Goal: Task Accomplishment & Management: Manage account settings

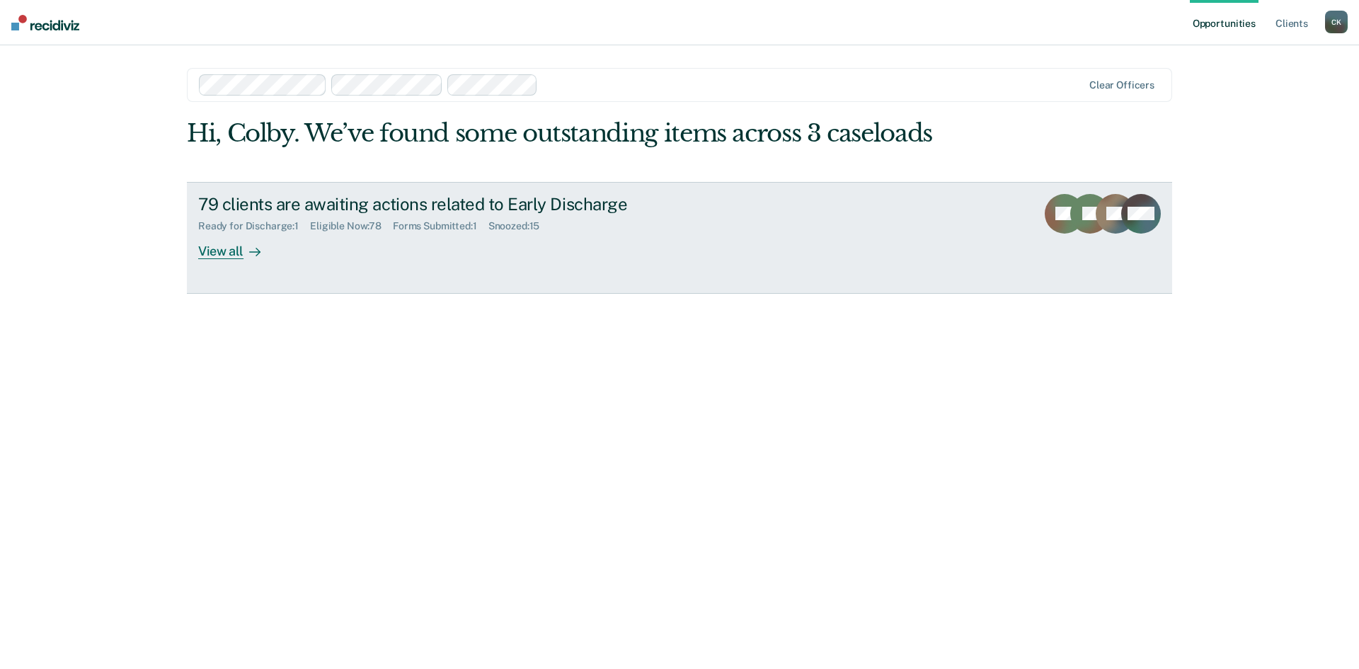
click at [226, 251] on div "View all" at bounding box center [237, 245] width 79 height 28
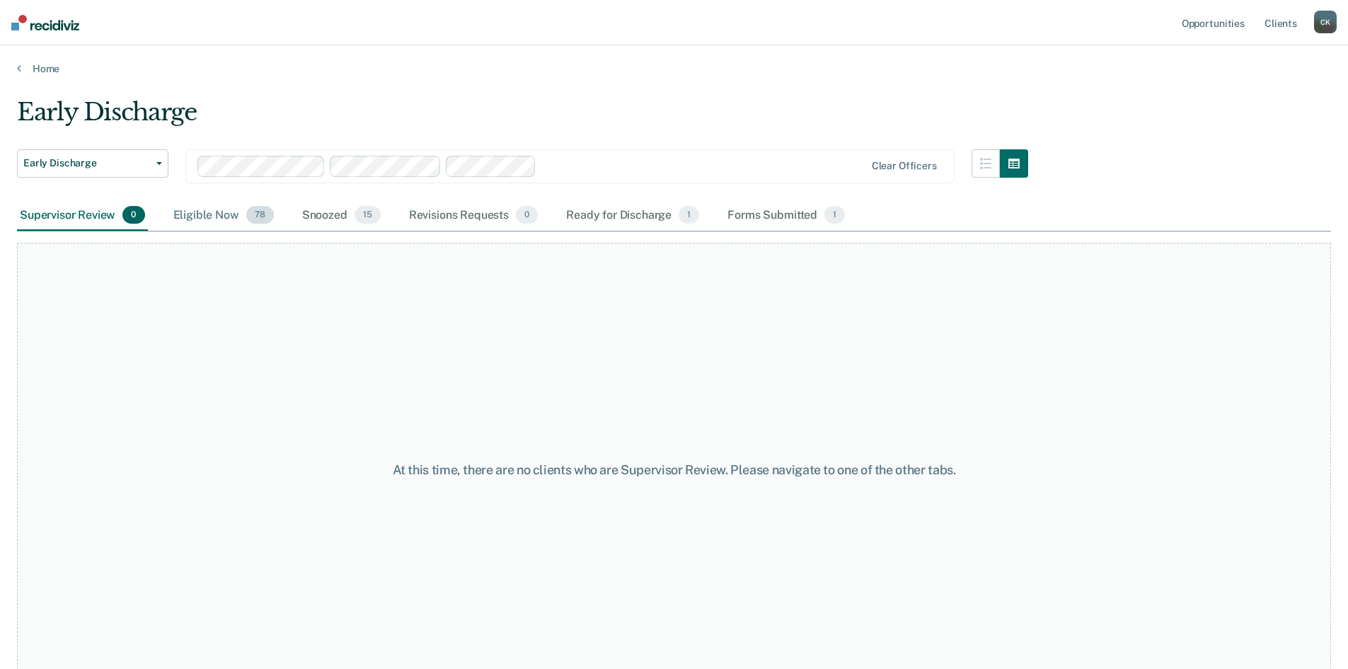
click at [209, 219] on div "Eligible Now 78" at bounding box center [224, 215] width 106 height 31
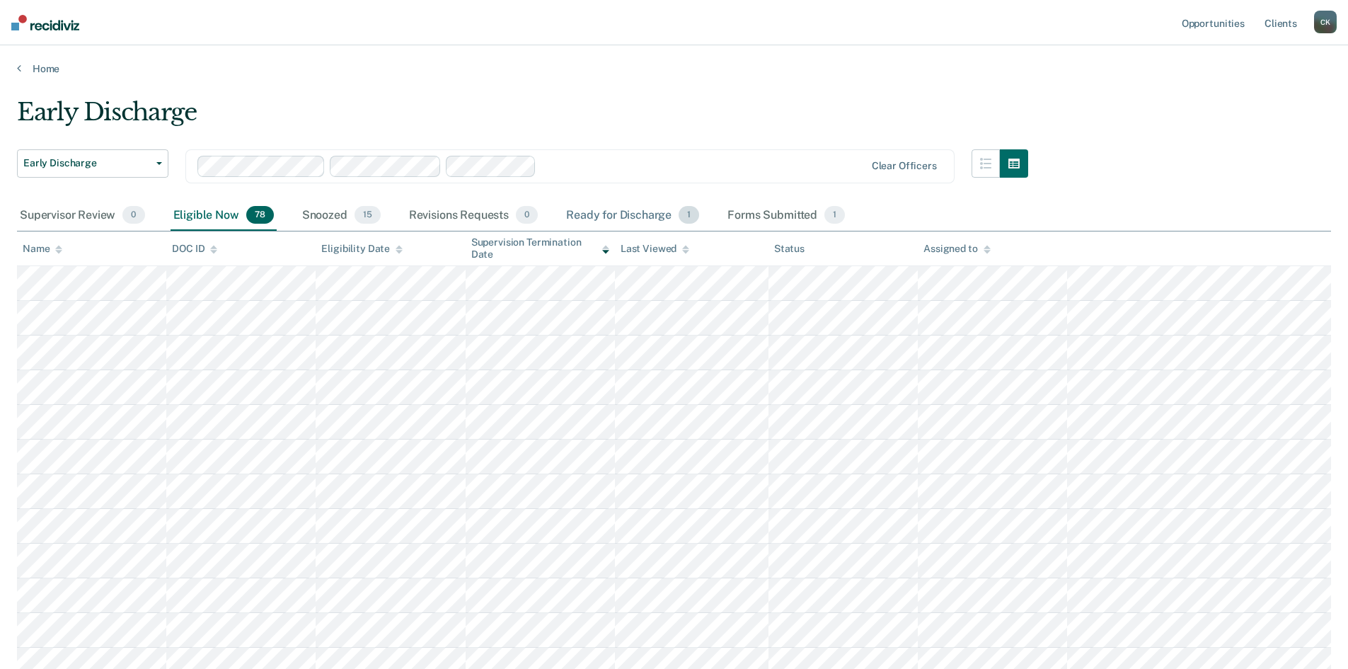
click at [625, 214] on div "Ready for Discharge 1" at bounding box center [632, 215] width 139 height 31
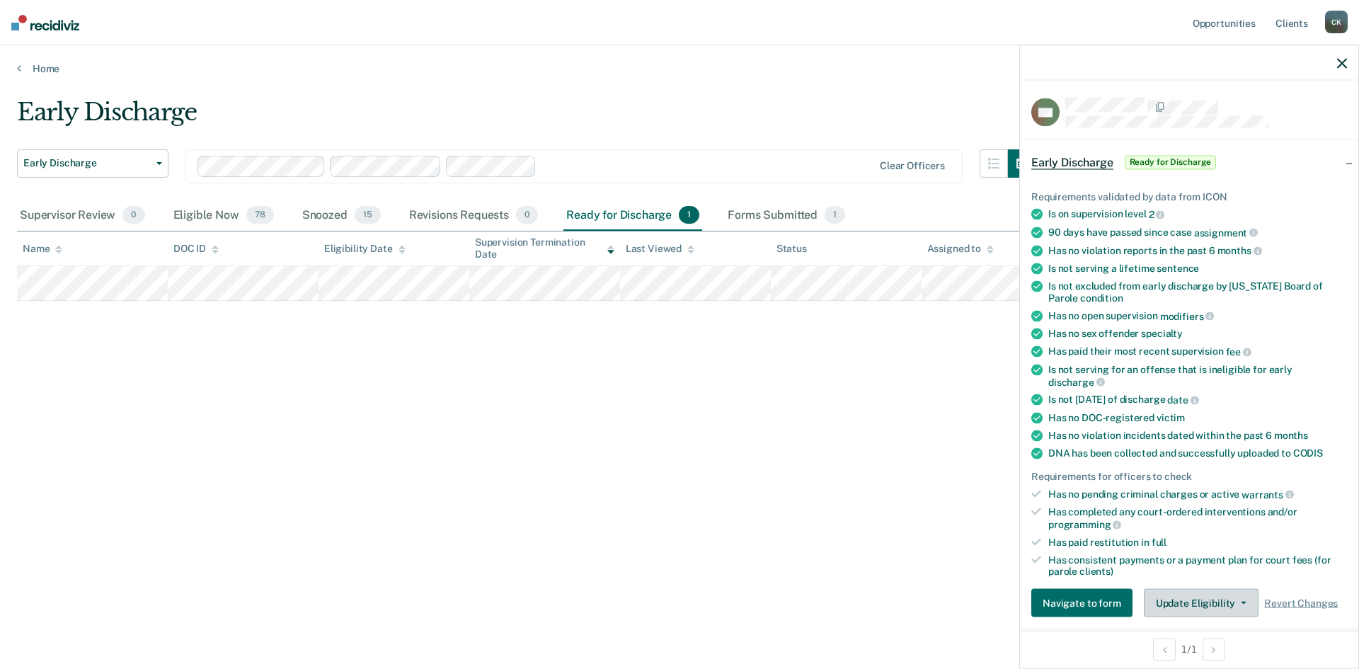
click at [1228, 599] on button "Update Eligibility" at bounding box center [1200, 603] width 115 height 28
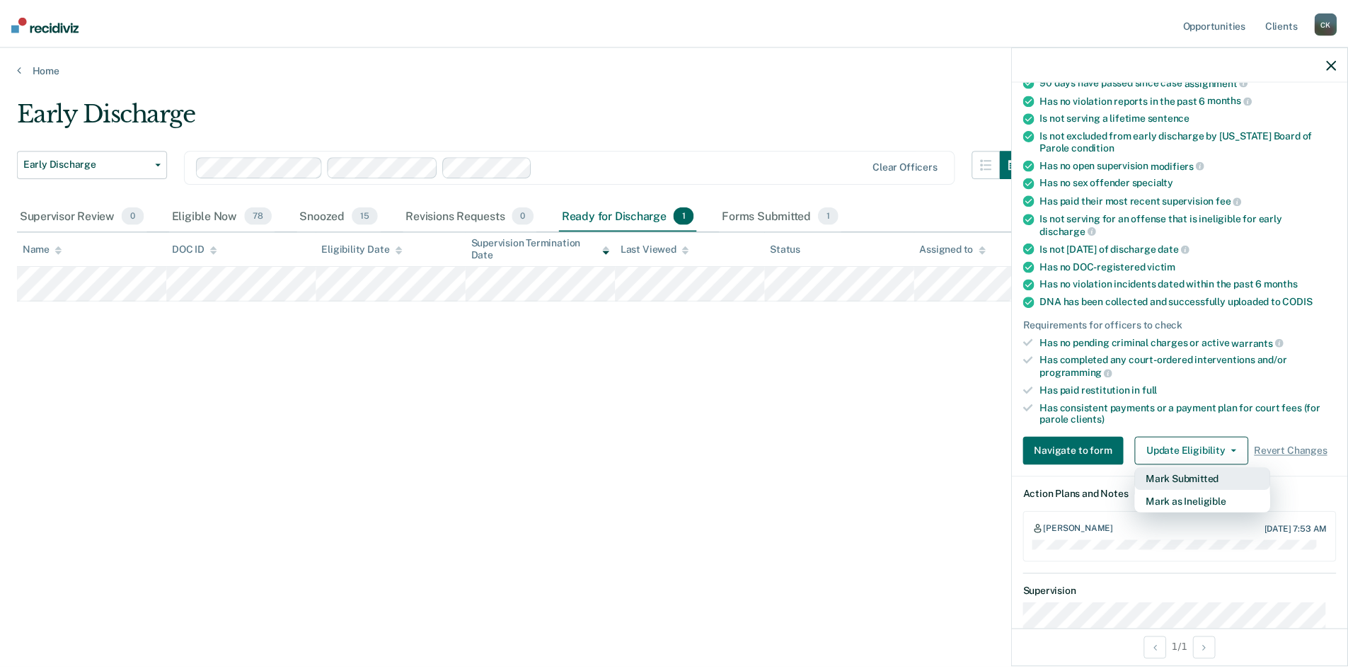
scroll to position [152, 0]
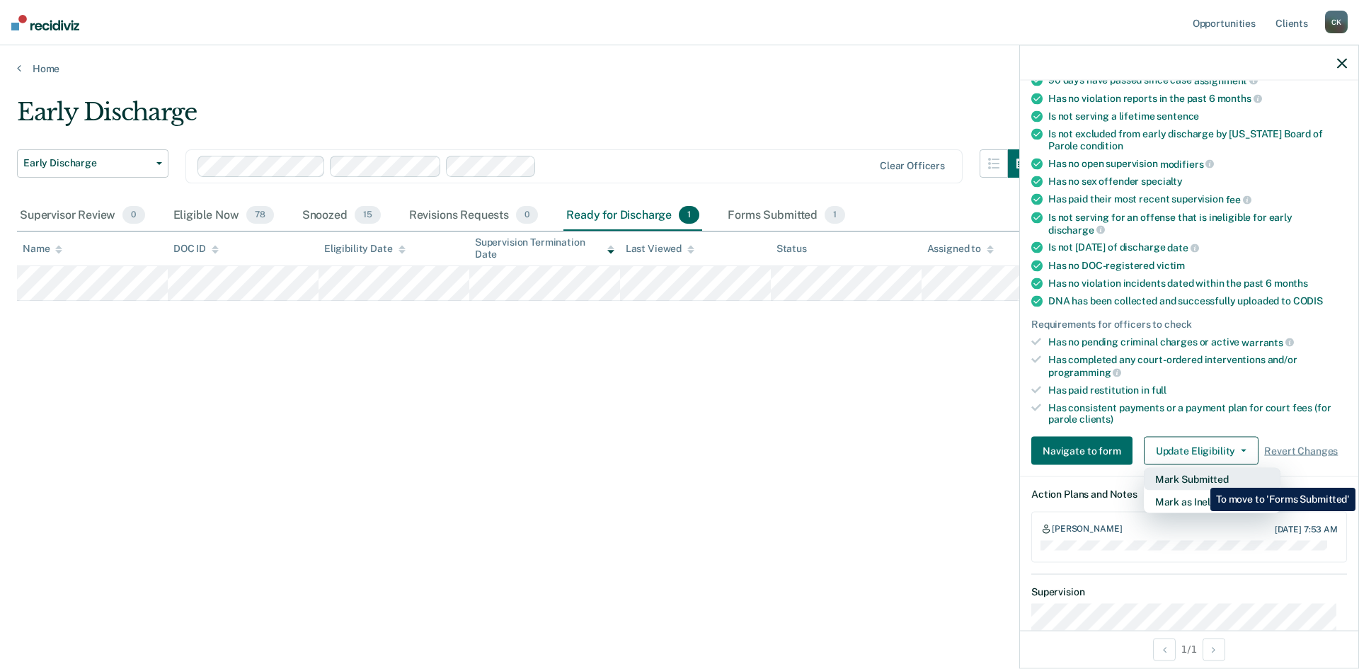
click at [1199, 477] on button "Mark Submitted" at bounding box center [1211, 479] width 137 height 23
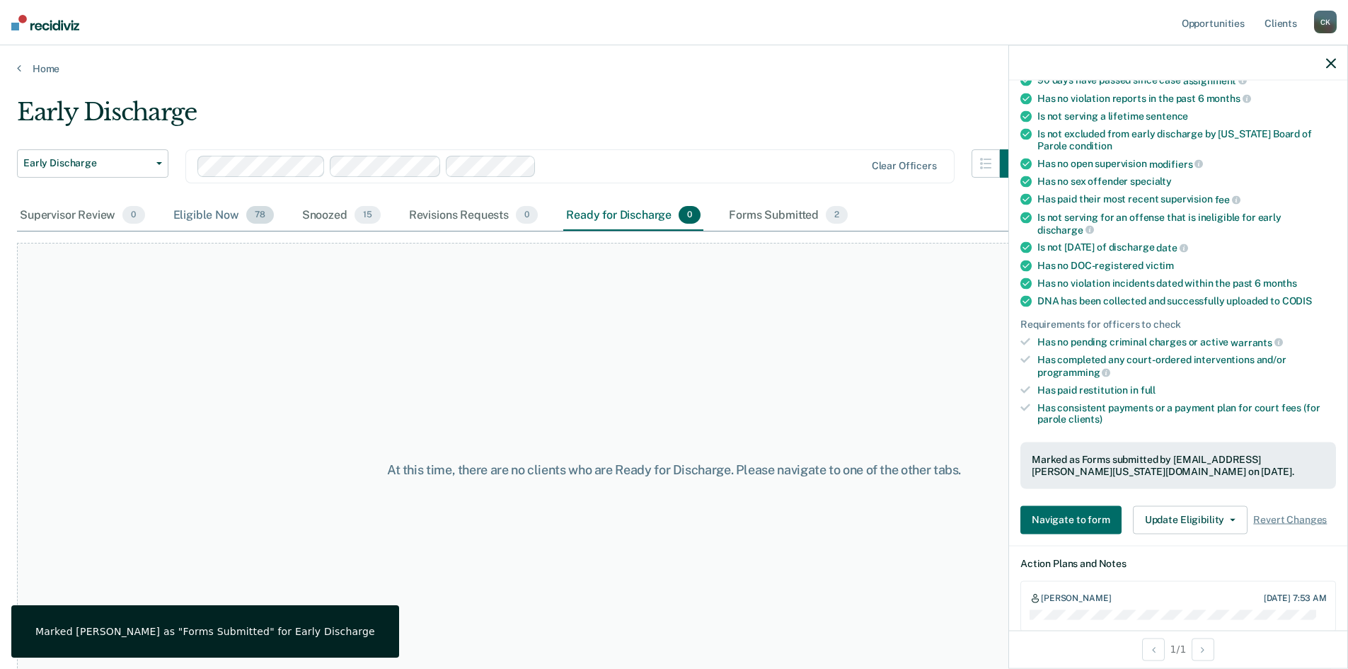
click at [185, 209] on div "Eligible Now 78" at bounding box center [224, 215] width 106 height 31
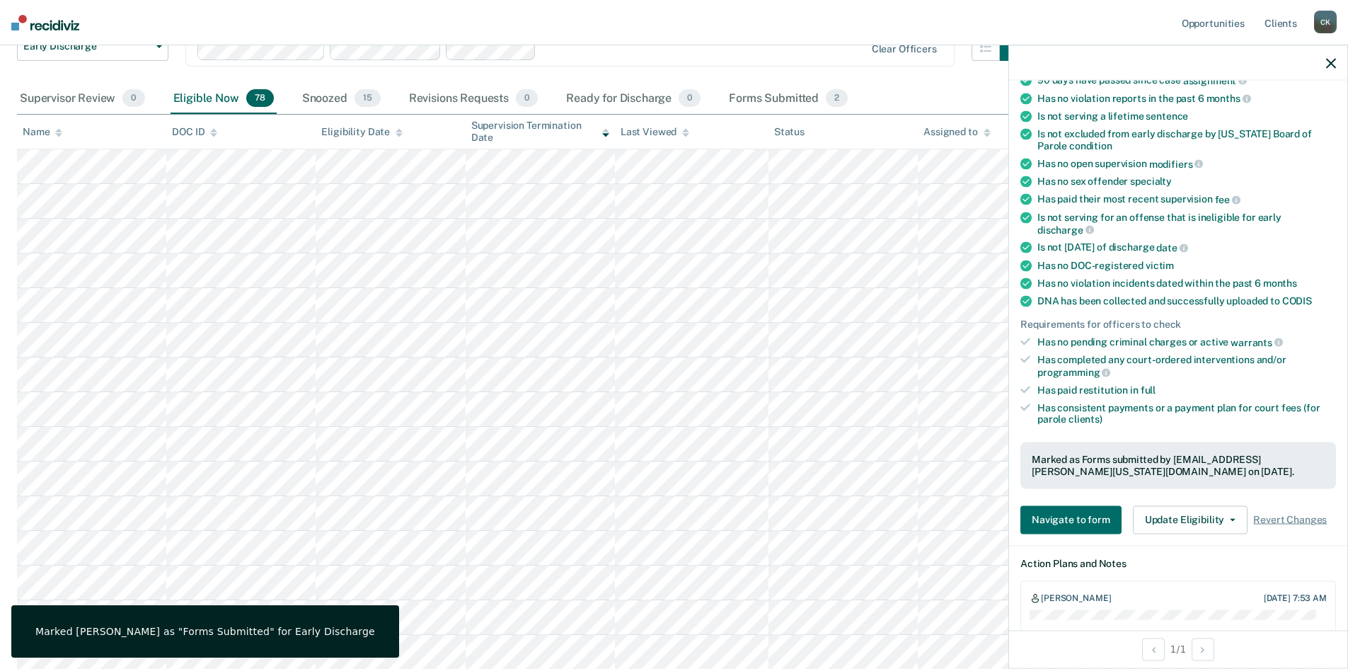
scroll to position [142, 0]
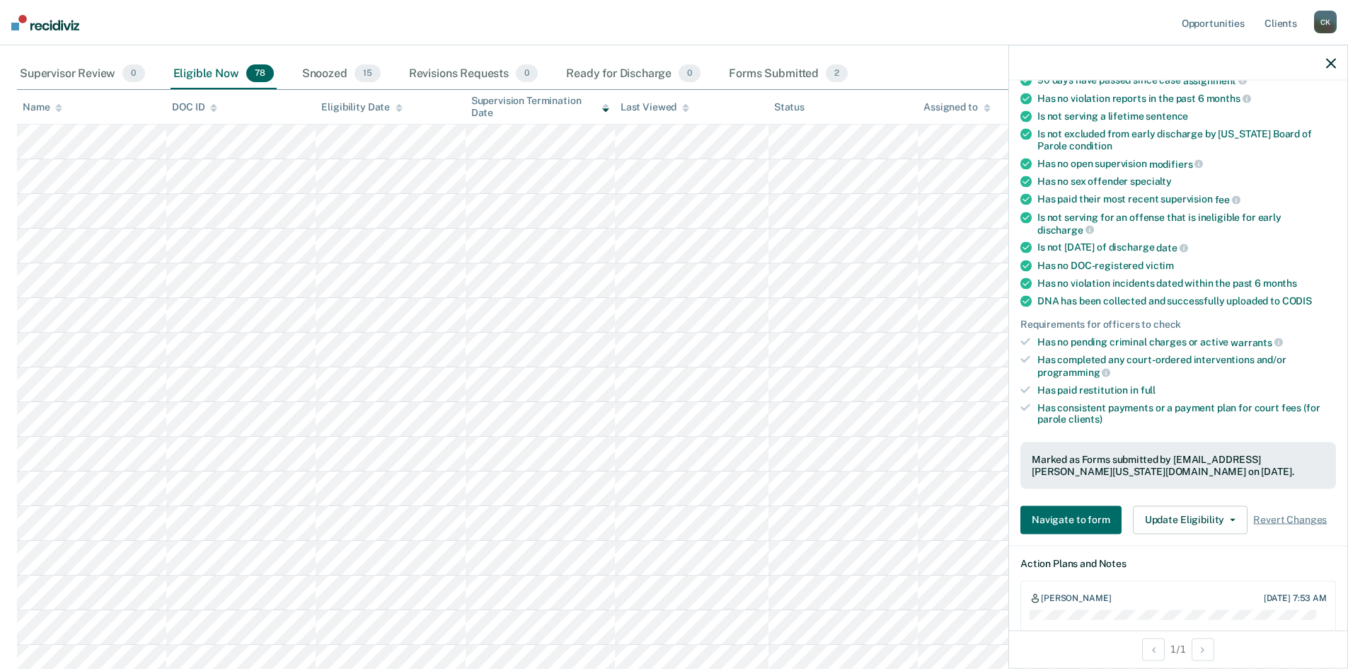
click at [40, 106] on div "Name" at bounding box center [43, 107] width 40 height 12
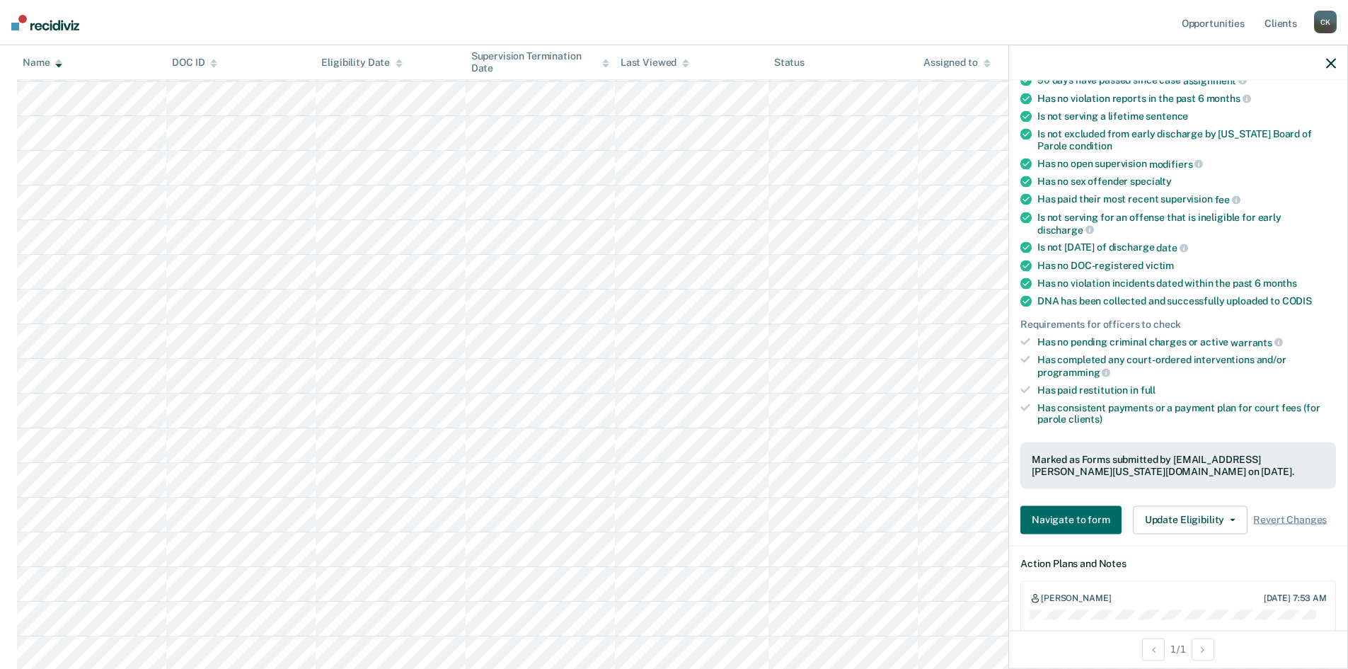
scroll to position [790, 0]
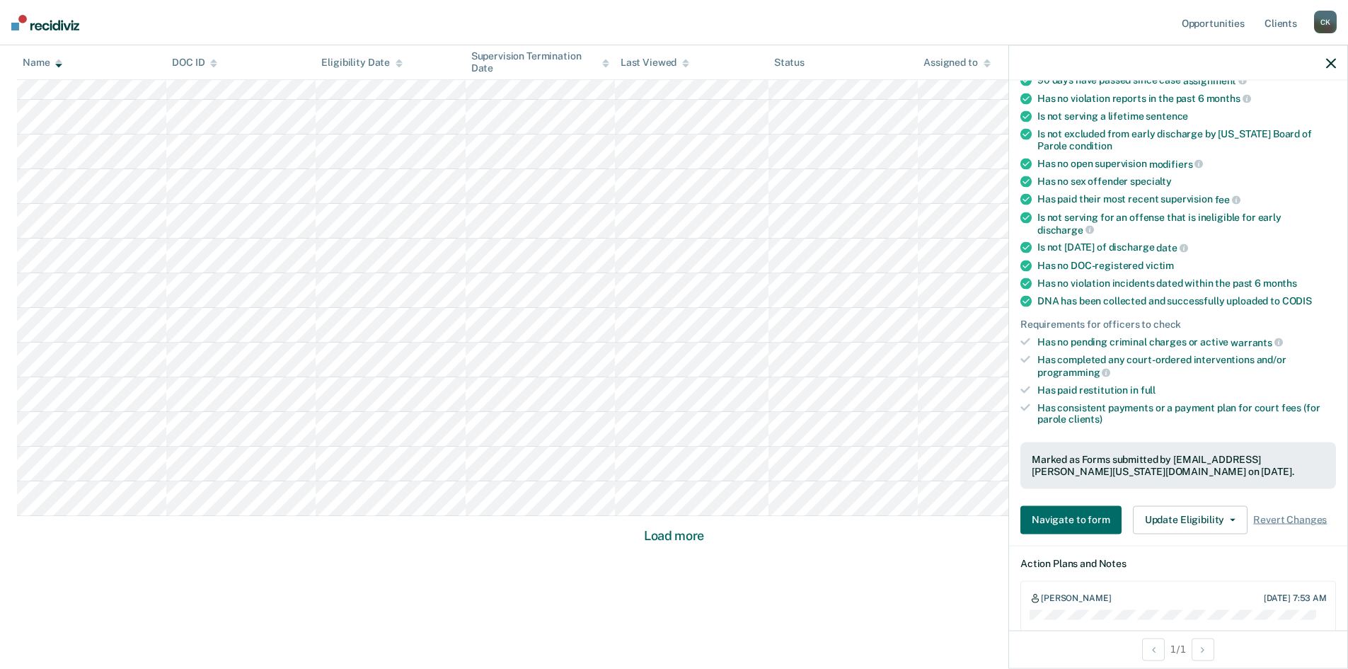
click at [652, 536] on button "Load more" at bounding box center [674, 535] width 69 height 17
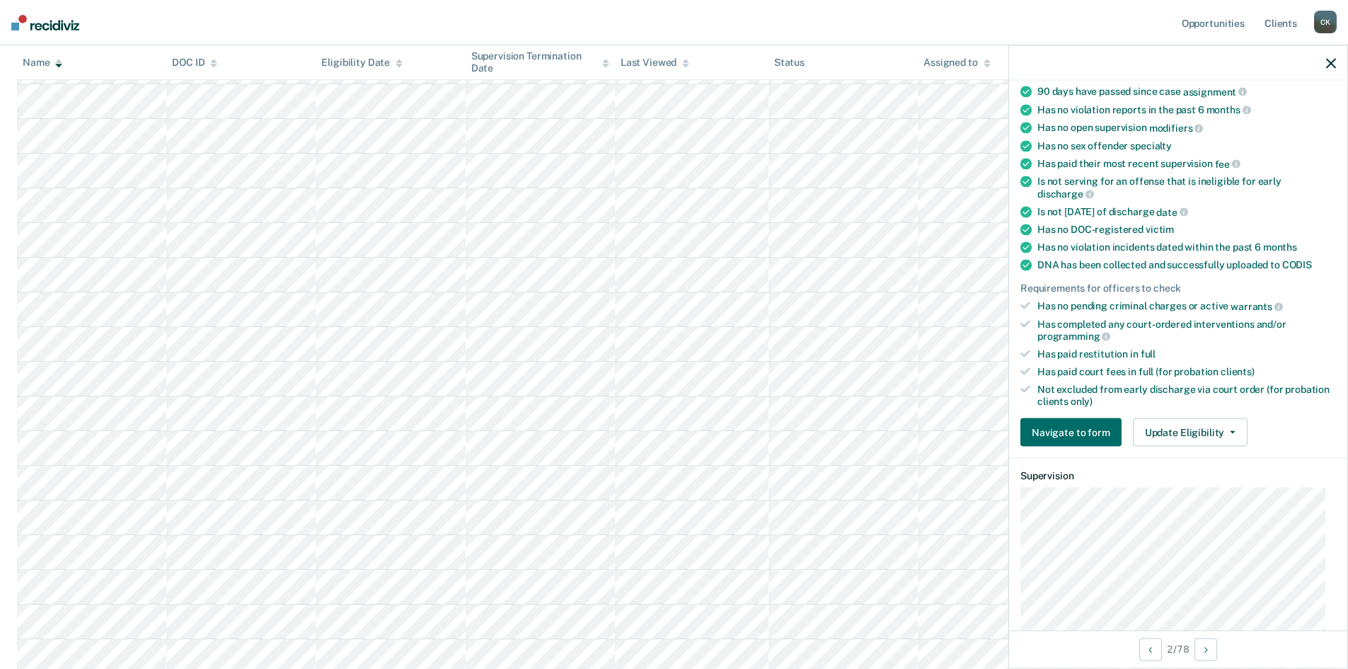
scroll to position [142, 0]
click at [1228, 424] on button "Update Eligibility" at bounding box center [1190, 431] width 115 height 28
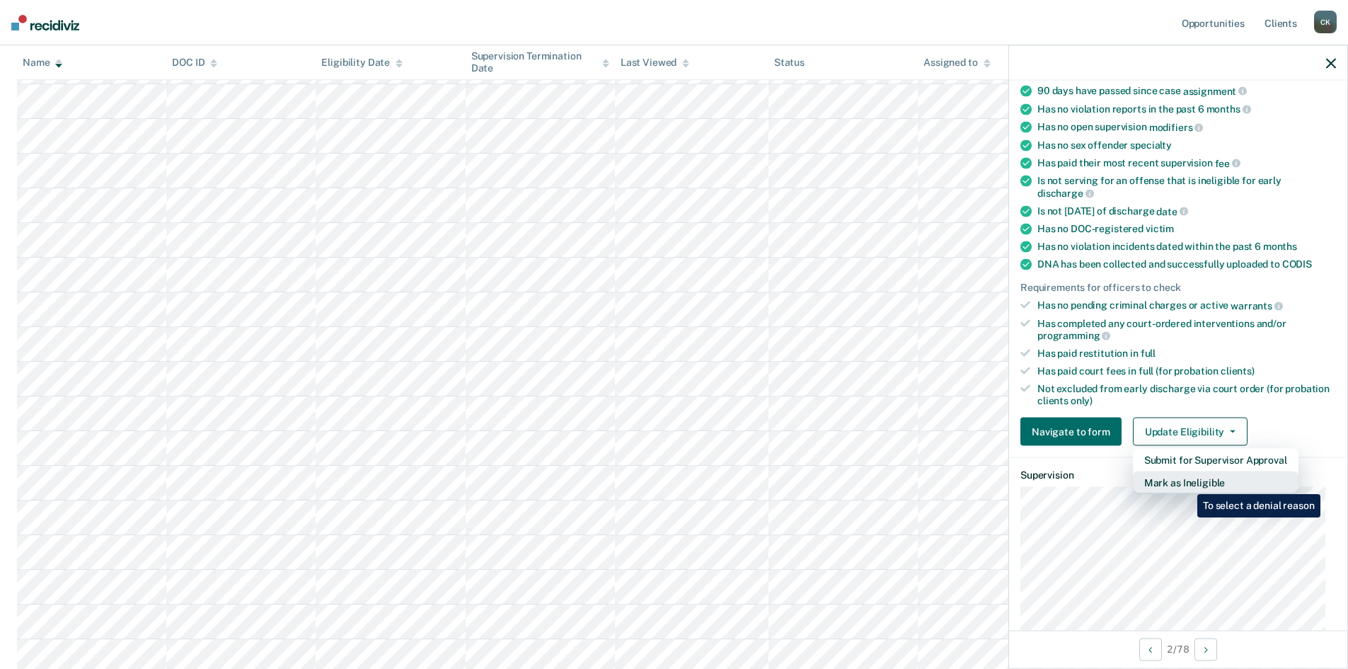
click at [1187, 483] on button "Mark as Ineligible" at bounding box center [1216, 482] width 166 height 23
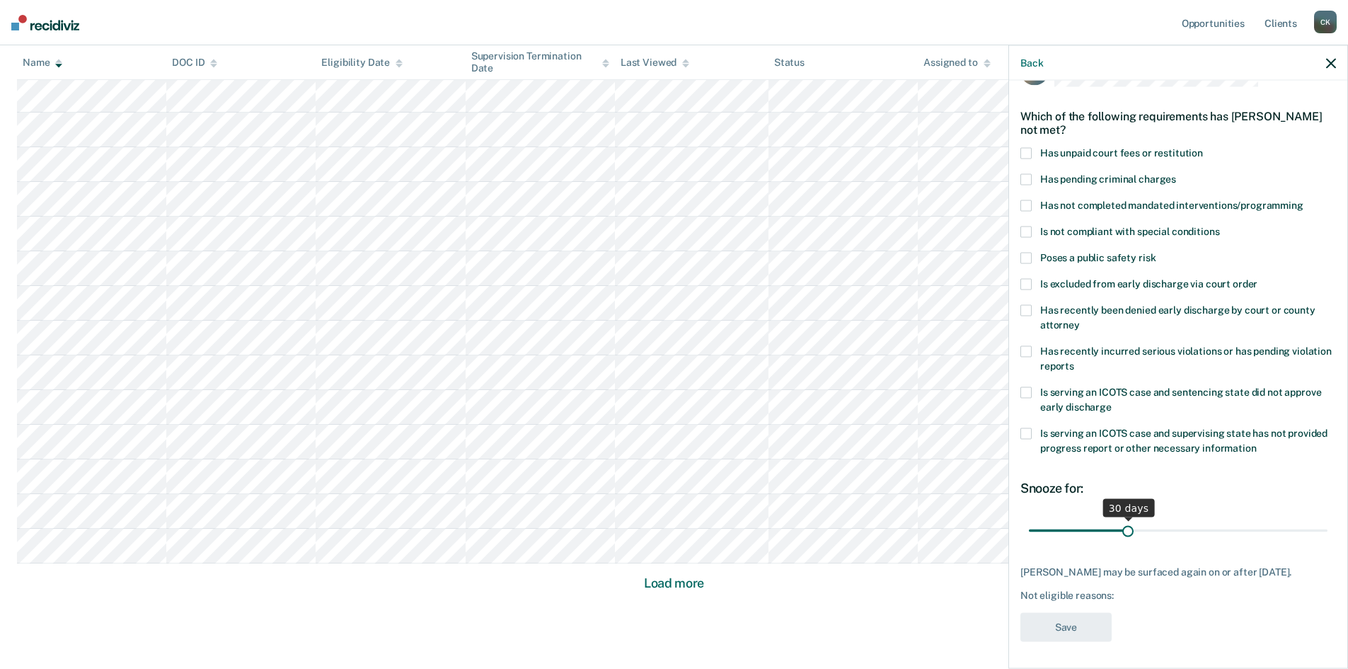
scroll to position [1830, 0]
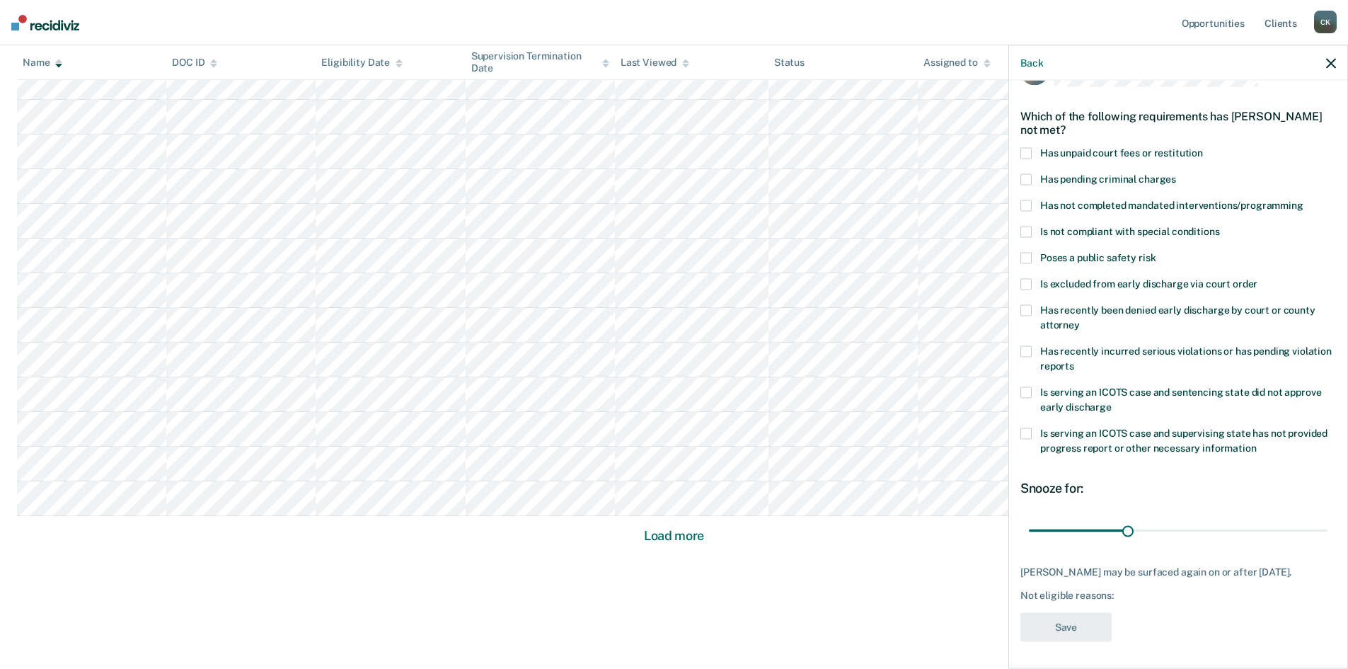
click at [1335, 62] on icon "button" at bounding box center [1331, 63] width 10 height 10
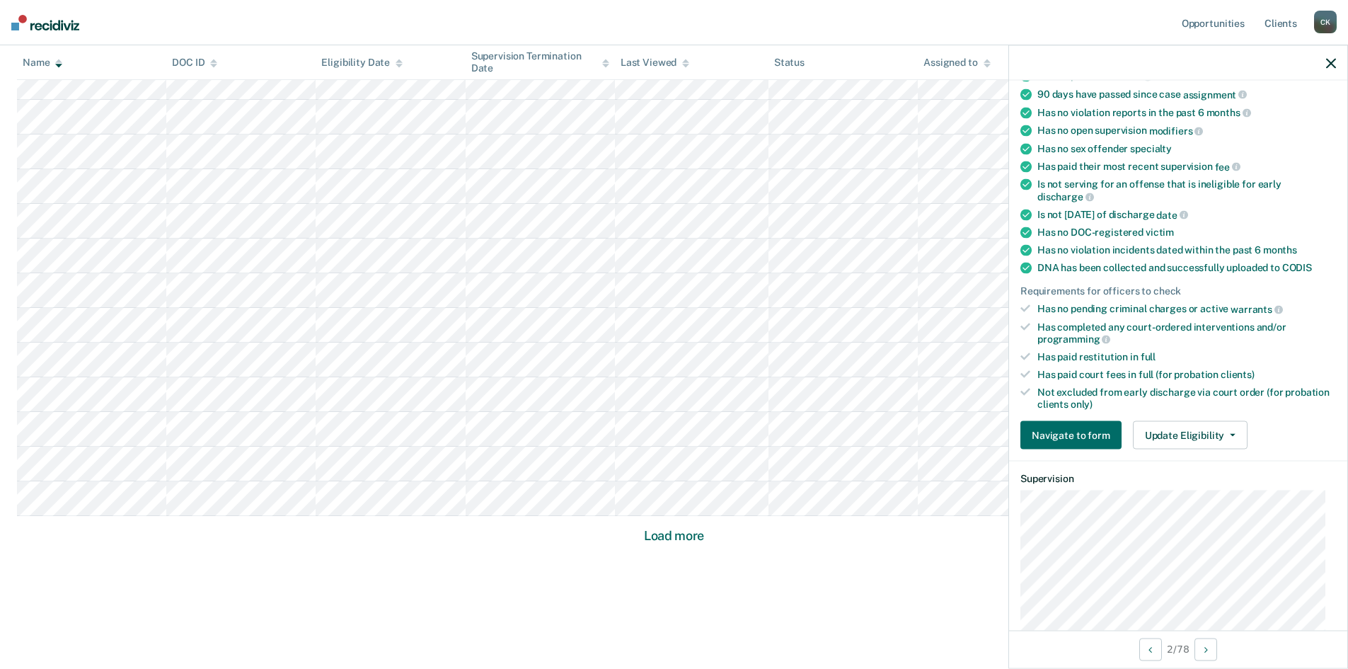
scroll to position [142, 0]
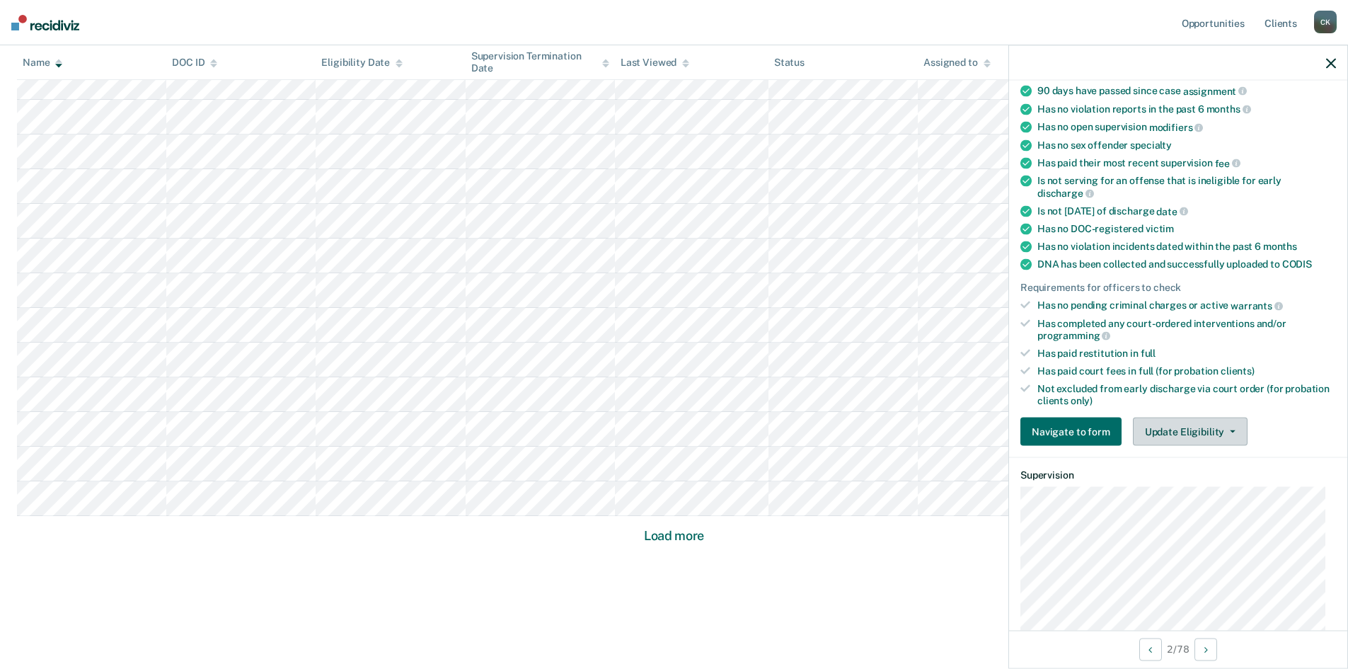
click at [1228, 427] on button "Update Eligibility" at bounding box center [1190, 431] width 115 height 28
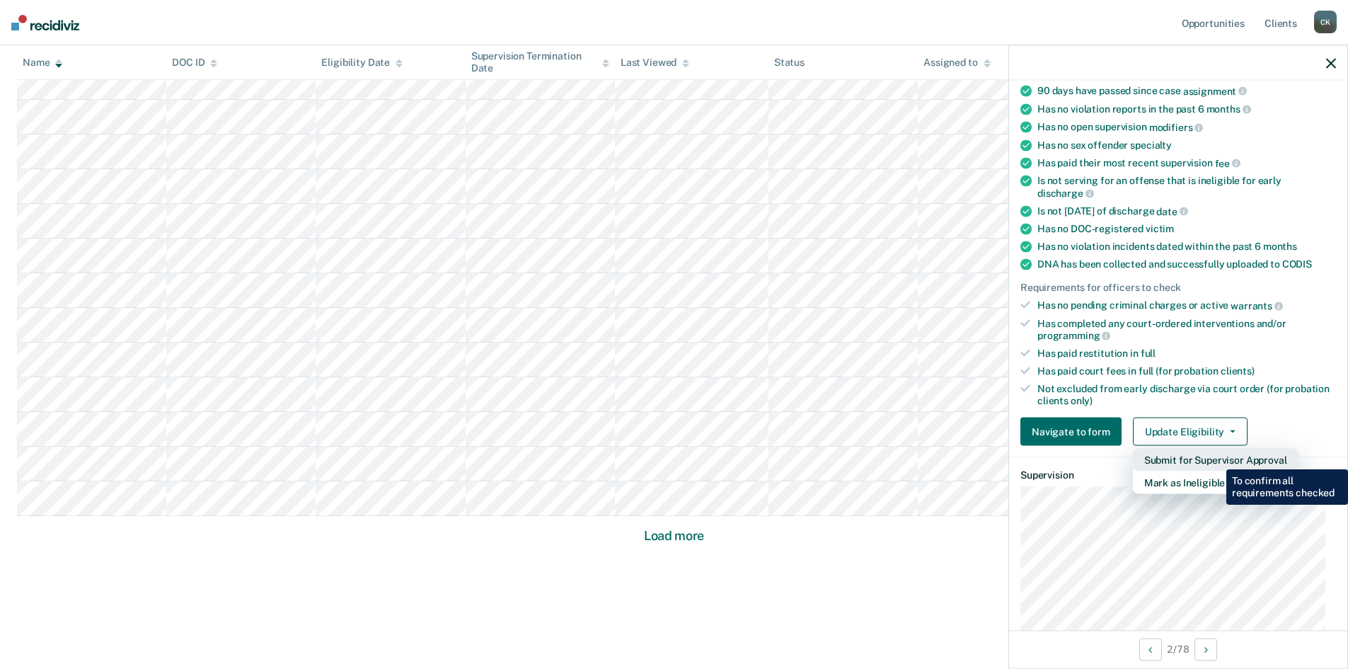
click at [1216, 459] on button "Submit for Supervisor Approval" at bounding box center [1216, 460] width 166 height 23
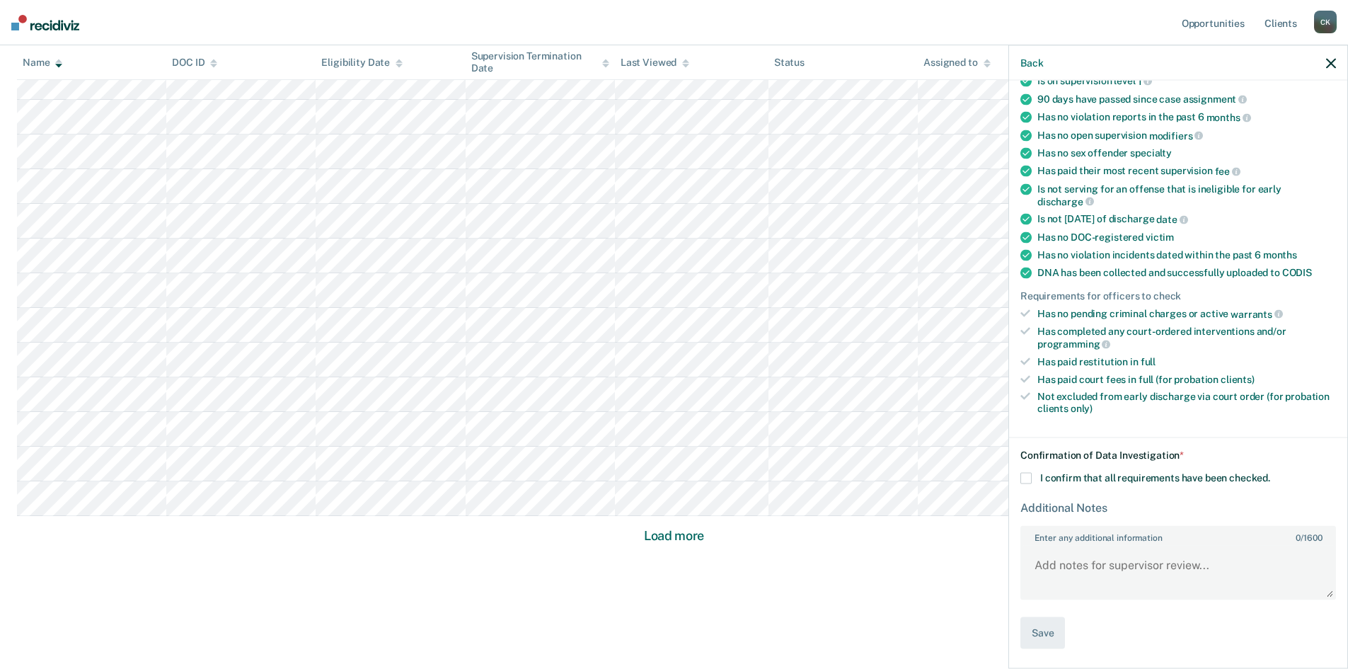
scroll to position [132, 0]
click at [1025, 475] on span at bounding box center [1025, 479] width 11 height 11
click at [1270, 474] on input "I confirm that all requirements have been checked." at bounding box center [1270, 474] width 0 height 0
click at [1080, 572] on textarea "Enter any additional information 0 / 1600" at bounding box center [1178, 573] width 313 height 52
type textarea "Verified by [PERSON_NAME]."
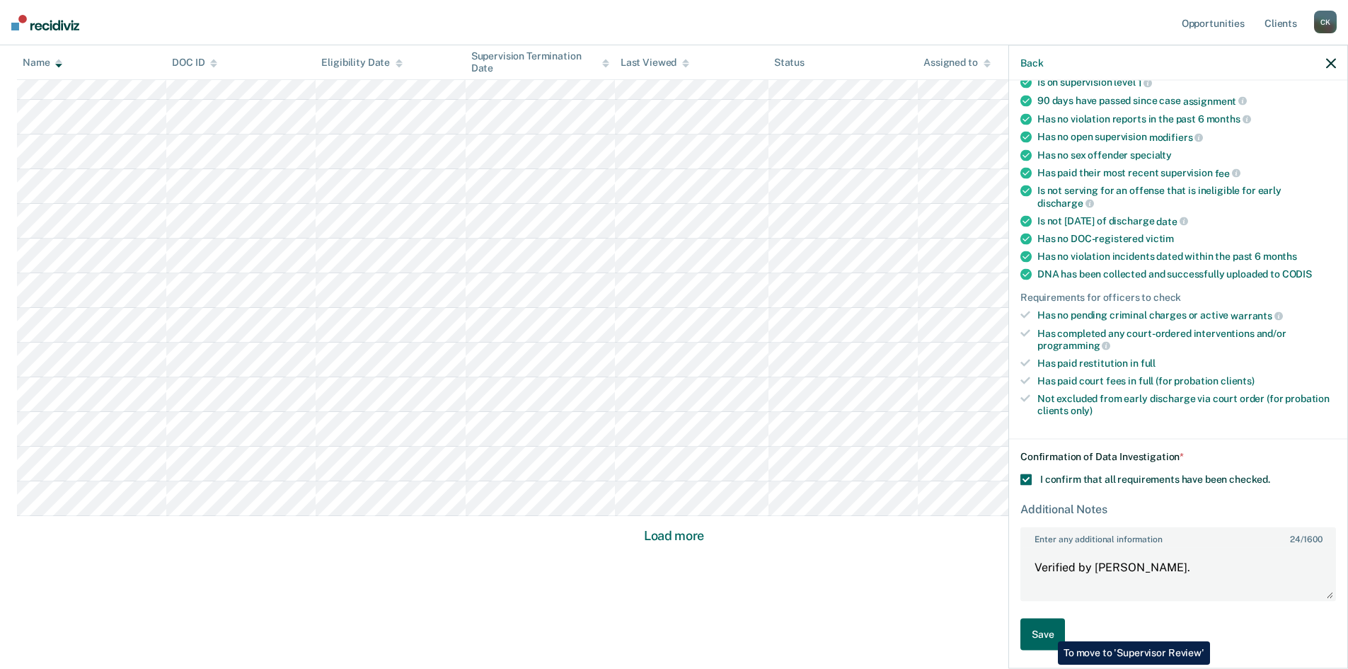
click at [1047, 630] on button "Save" at bounding box center [1042, 634] width 45 height 32
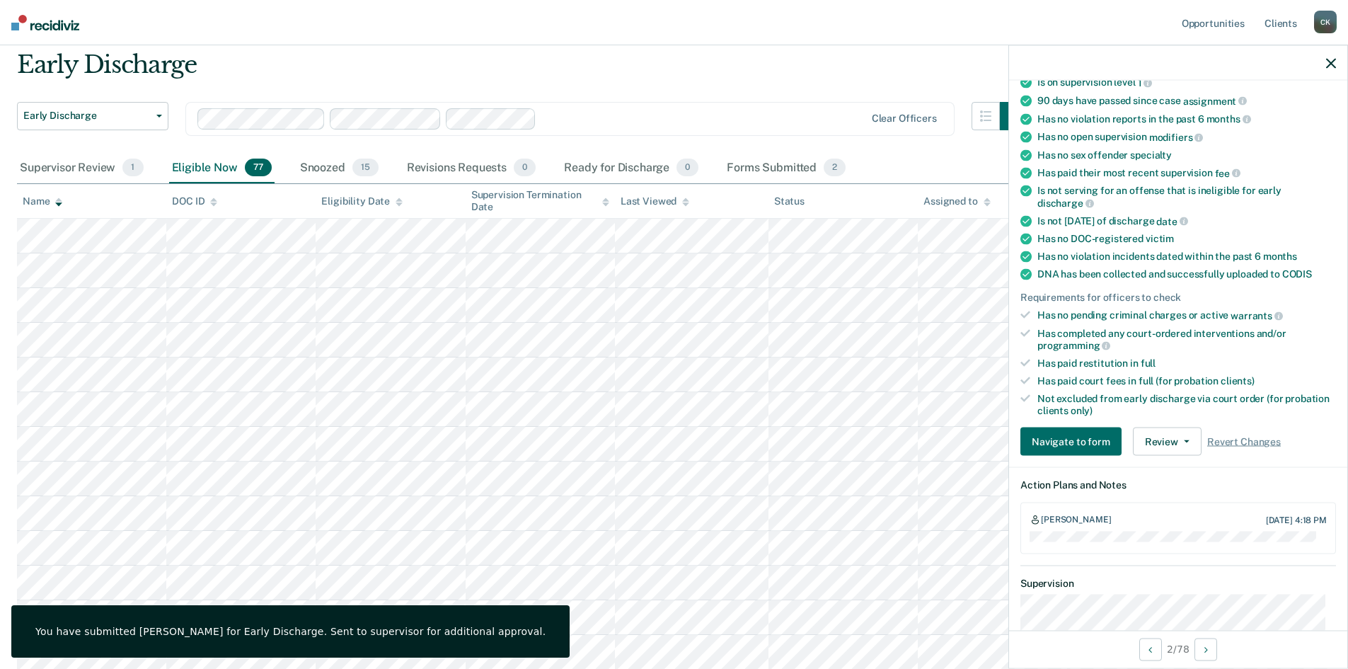
scroll to position [0, 0]
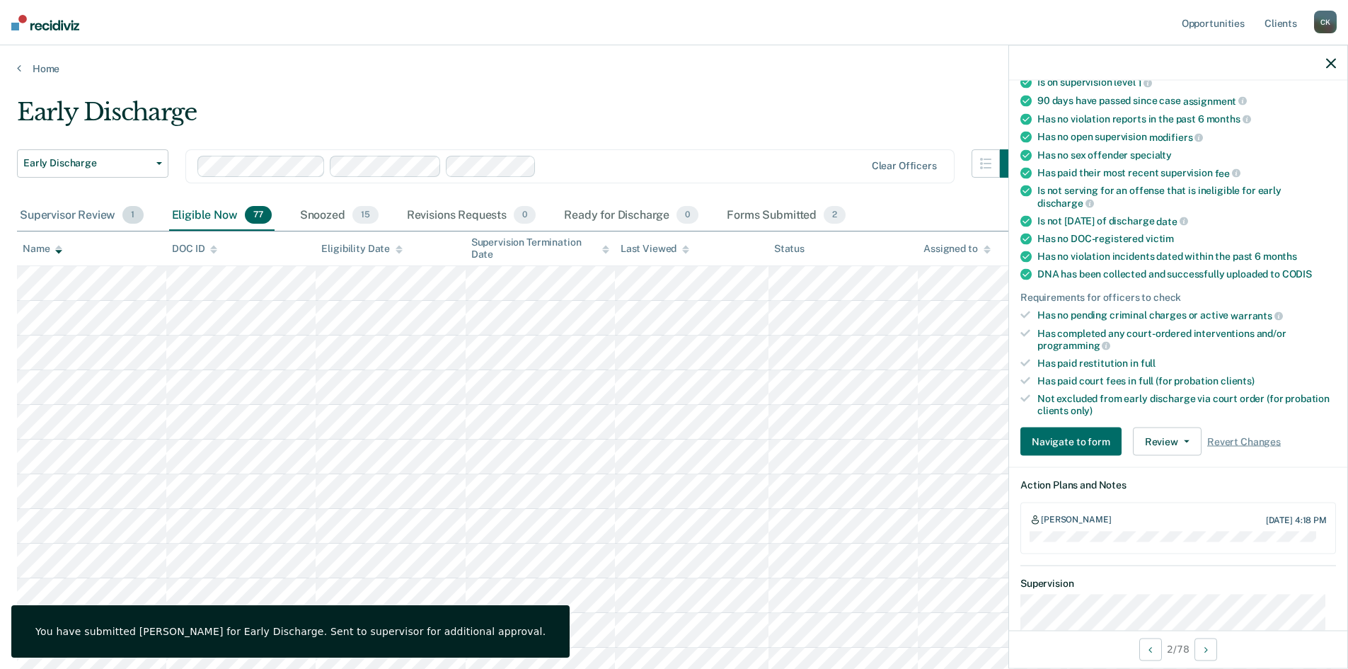
click at [63, 219] on div "Supervisor Review 1" at bounding box center [81, 215] width 129 height 31
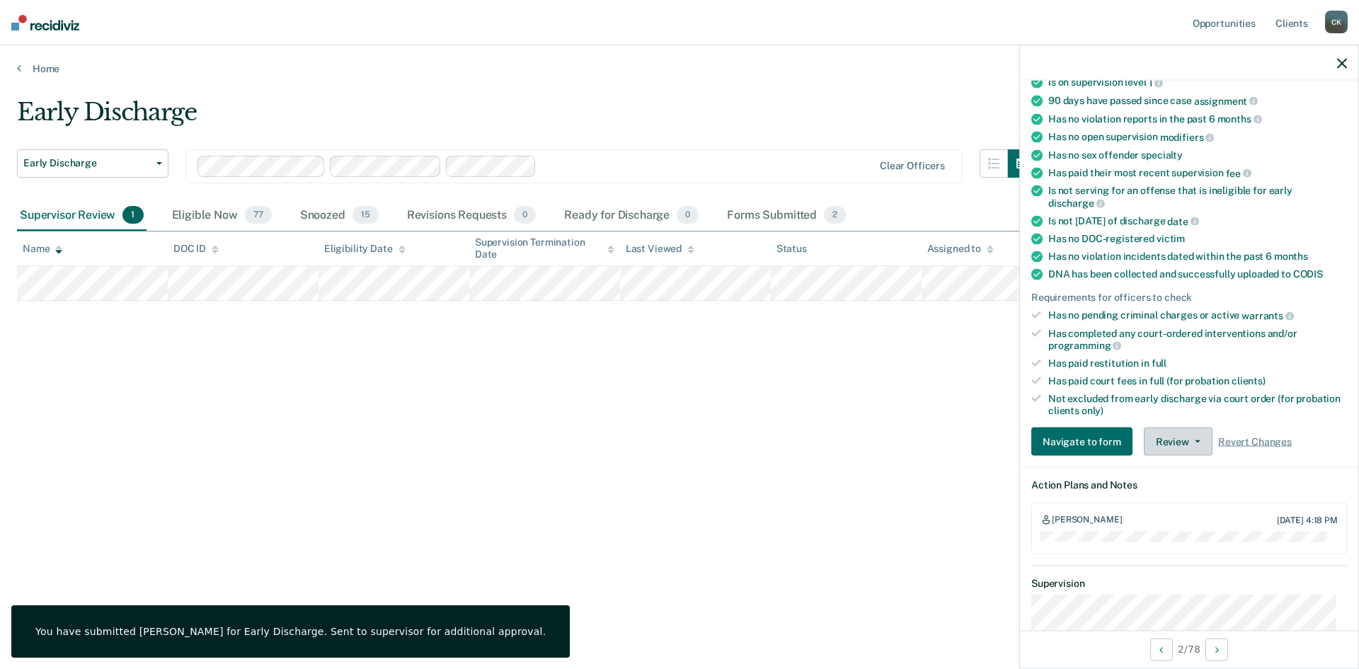
click at [1201, 434] on button "Review" at bounding box center [1177, 441] width 69 height 28
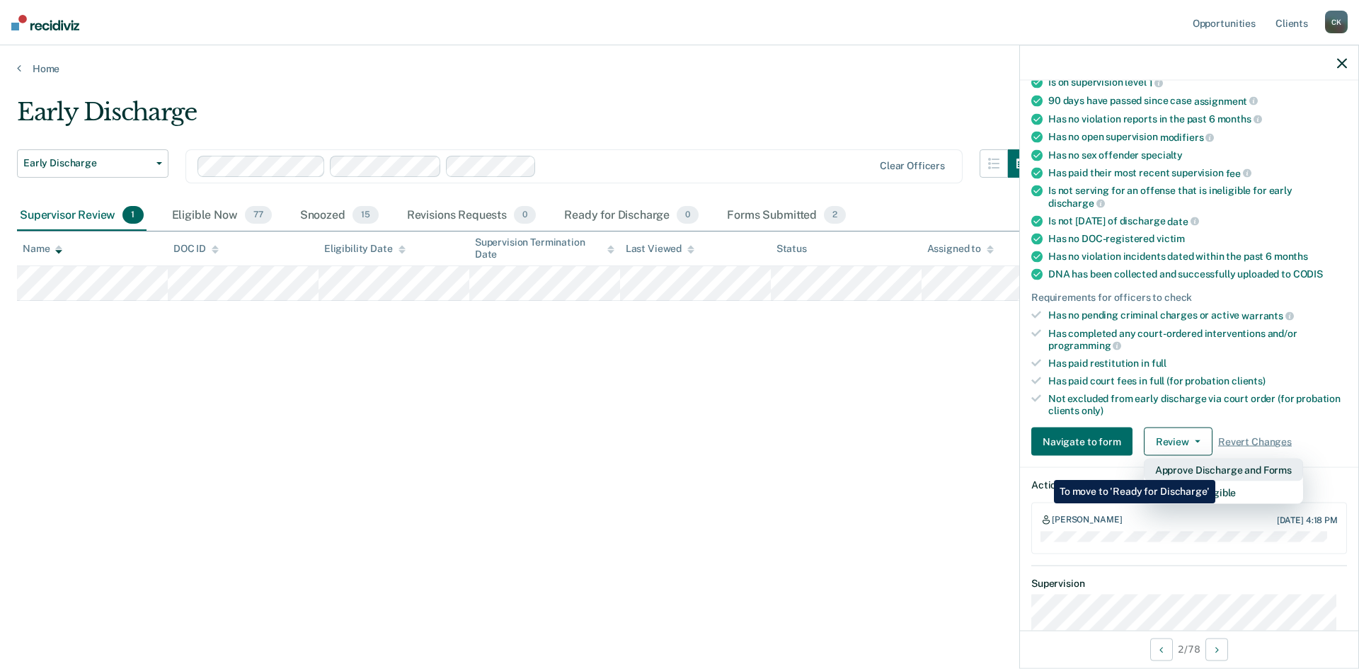
click at [1215, 469] on button "Approve Discharge and Forms" at bounding box center [1222, 470] width 159 height 23
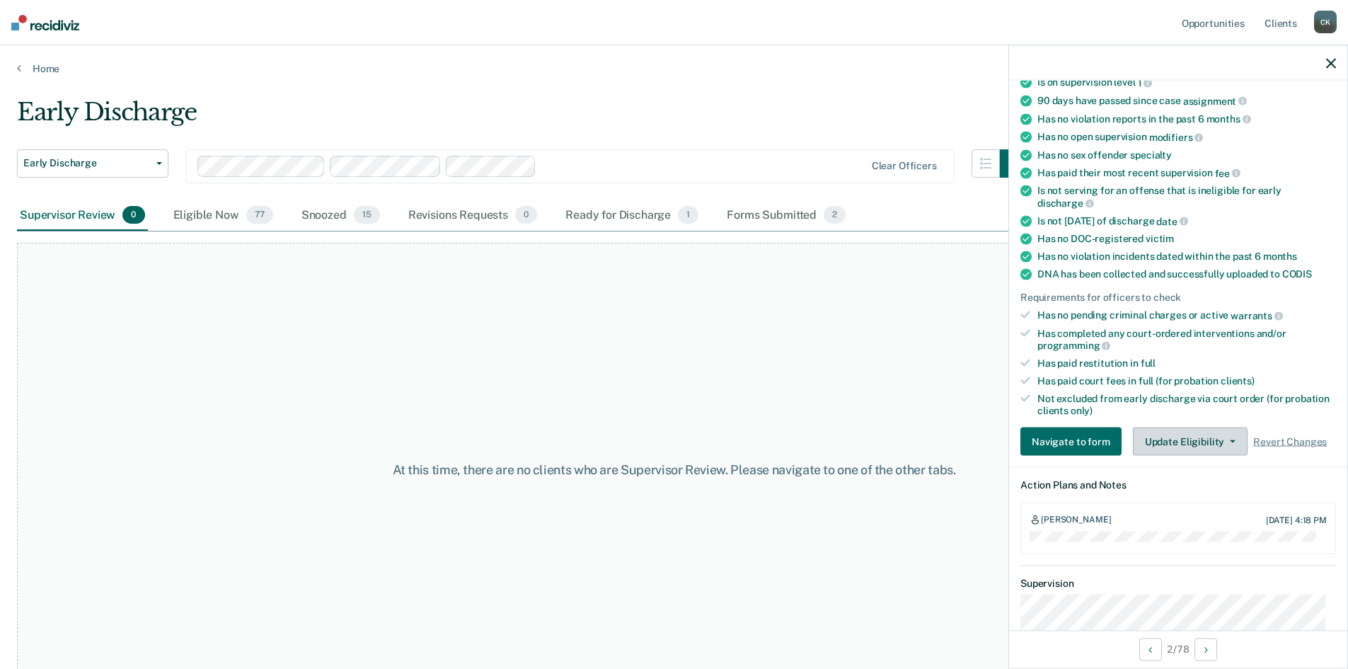
click at [1218, 437] on button "Update Eligibility" at bounding box center [1190, 441] width 115 height 28
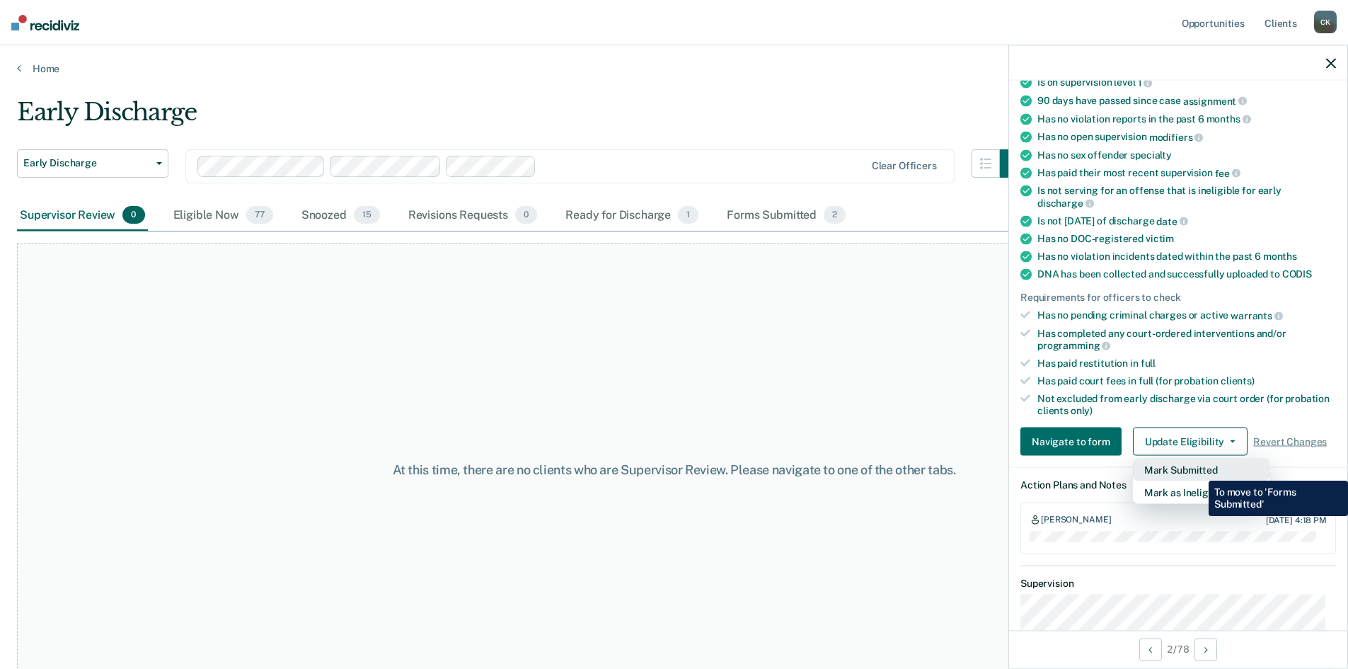
click at [1198, 470] on button "Mark Submitted" at bounding box center [1201, 470] width 137 height 23
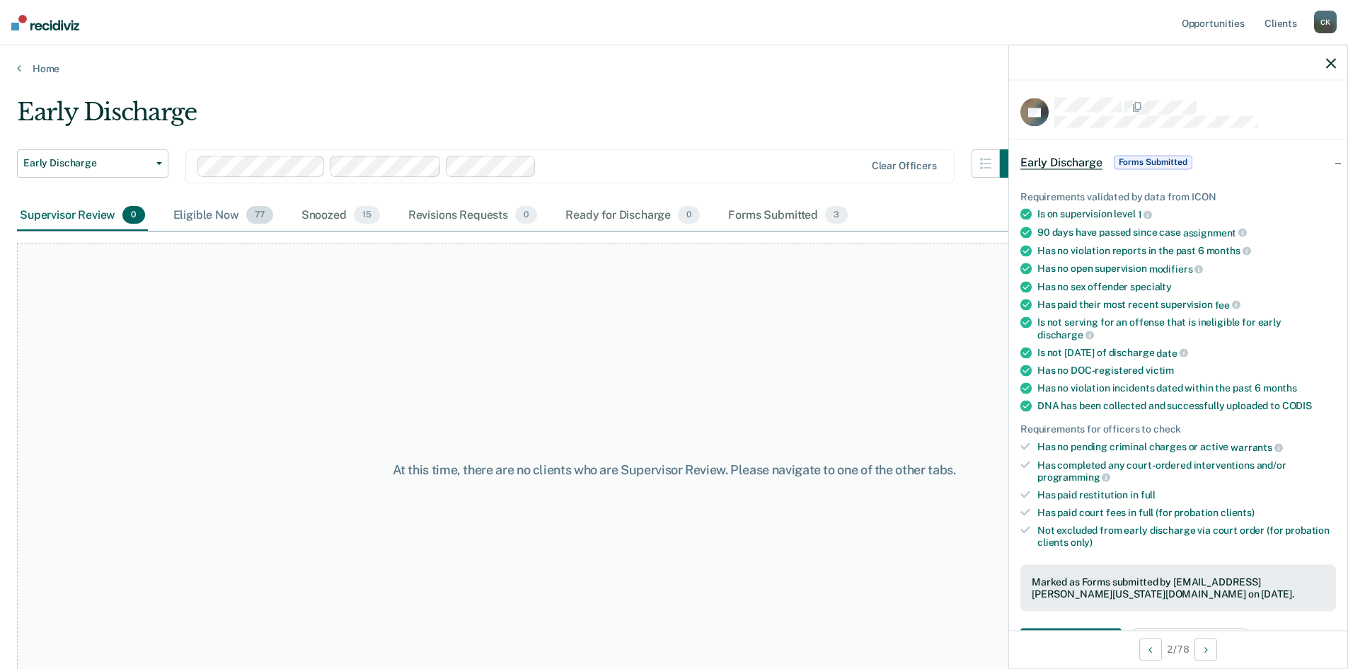
click at [210, 210] on div "Eligible Now 77" at bounding box center [223, 215] width 105 height 31
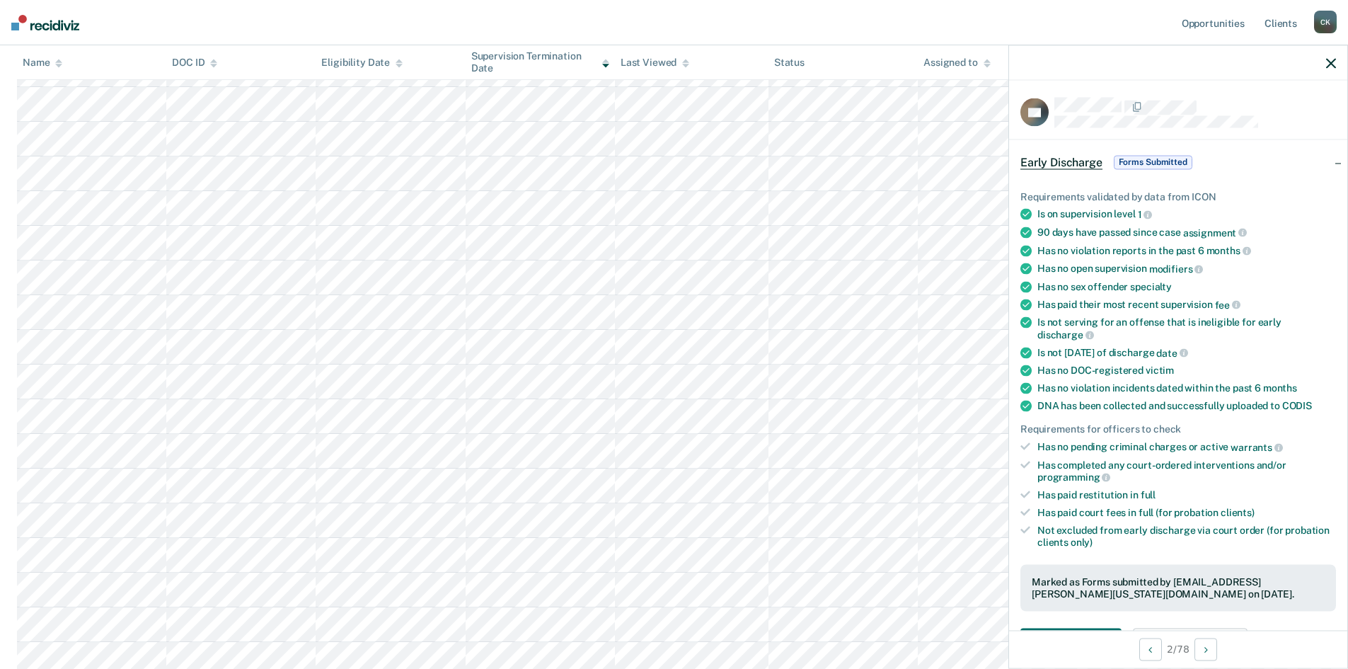
scroll to position [354, 0]
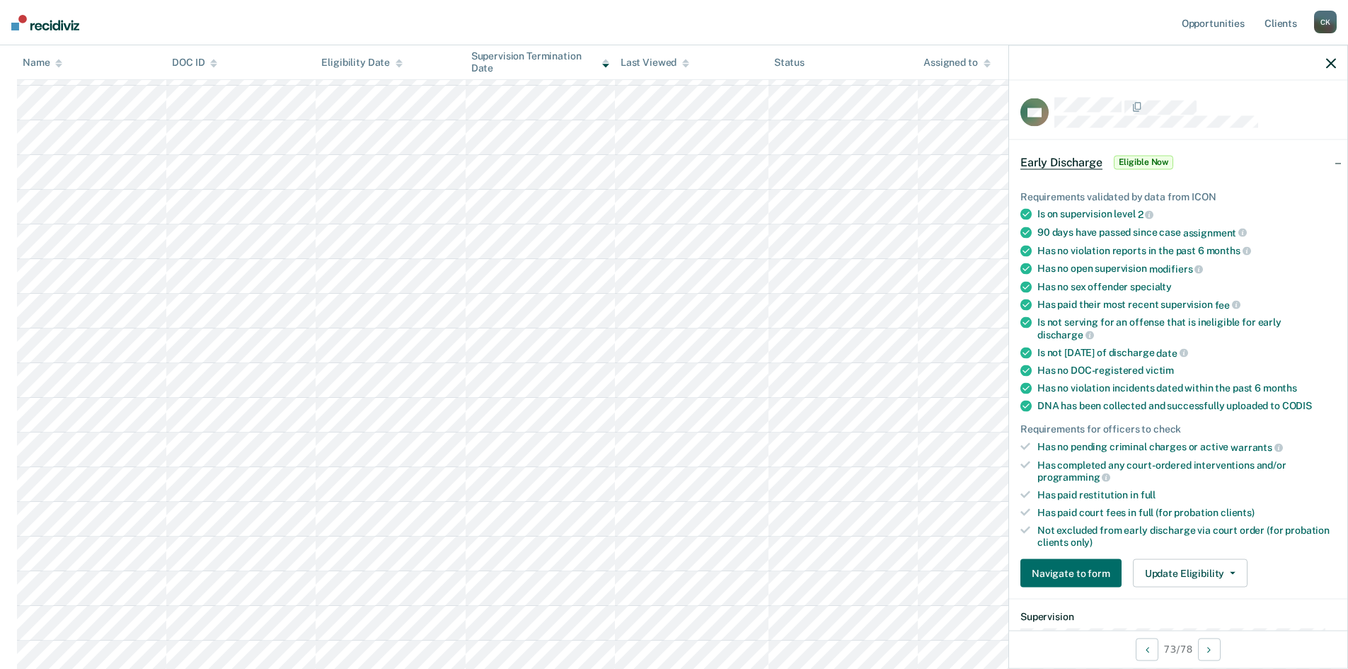
click at [1233, 54] on div at bounding box center [1178, 62] width 338 height 35
click at [1230, 572] on icon "button" at bounding box center [1233, 573] width 6 height 3
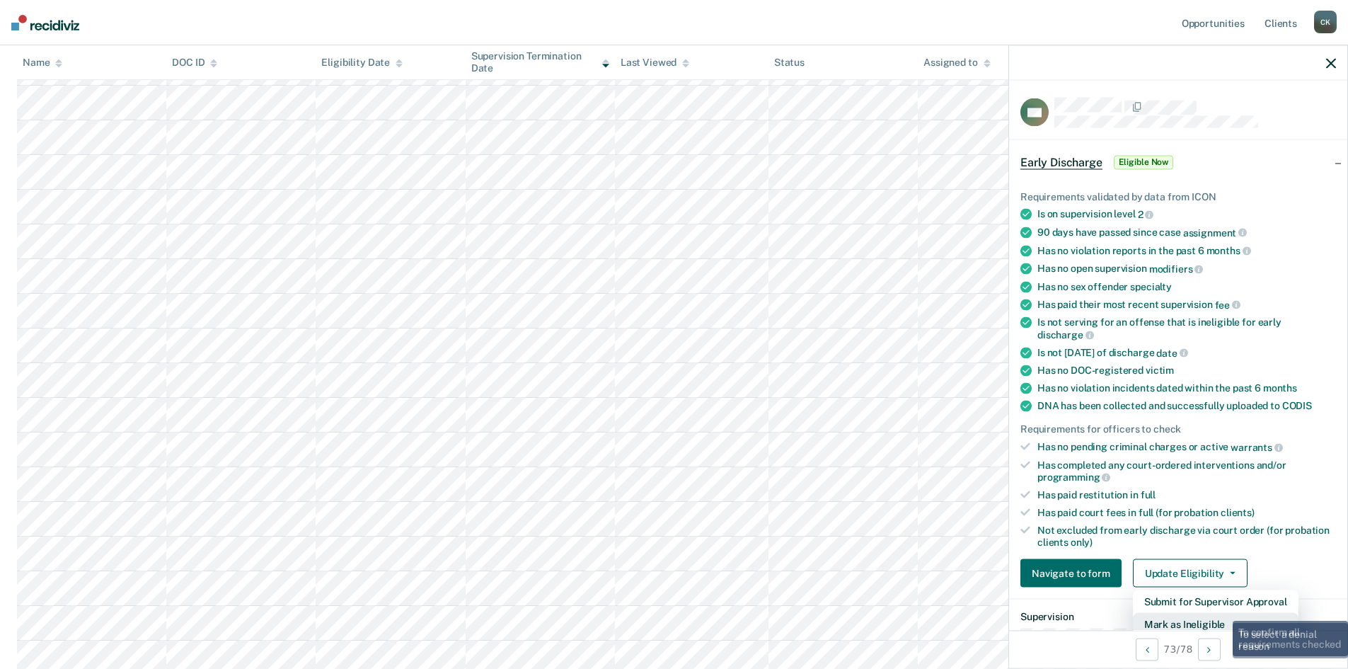
scroll to position [4, 0]
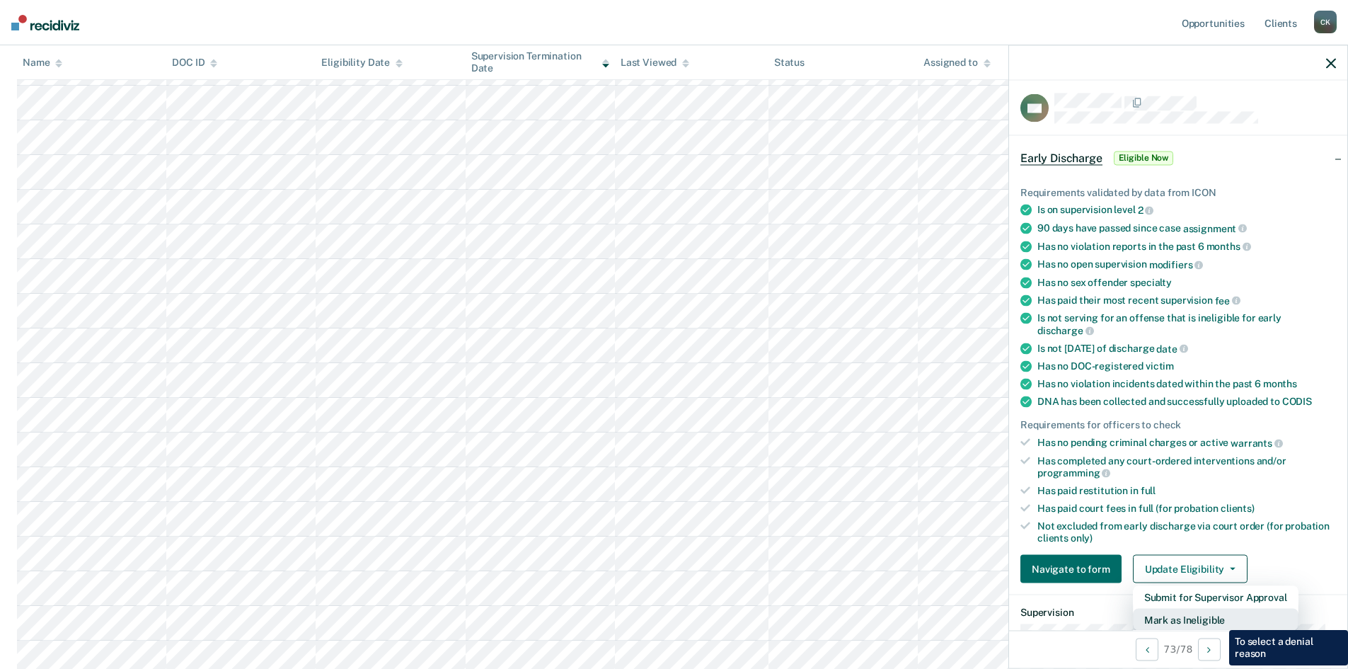
click at [1218, 619] on button "Mark as Ineligible" at bounding box center [1216, 620] width 166 height 23
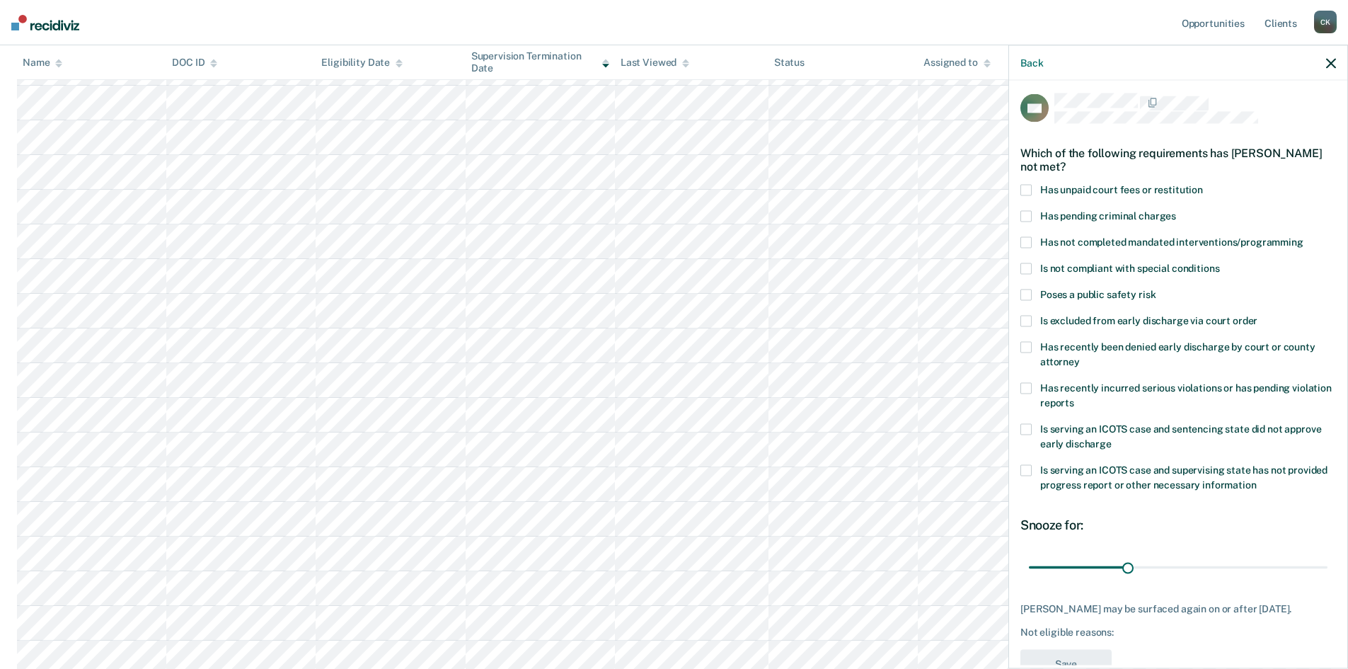
scroll to position [53, 0]
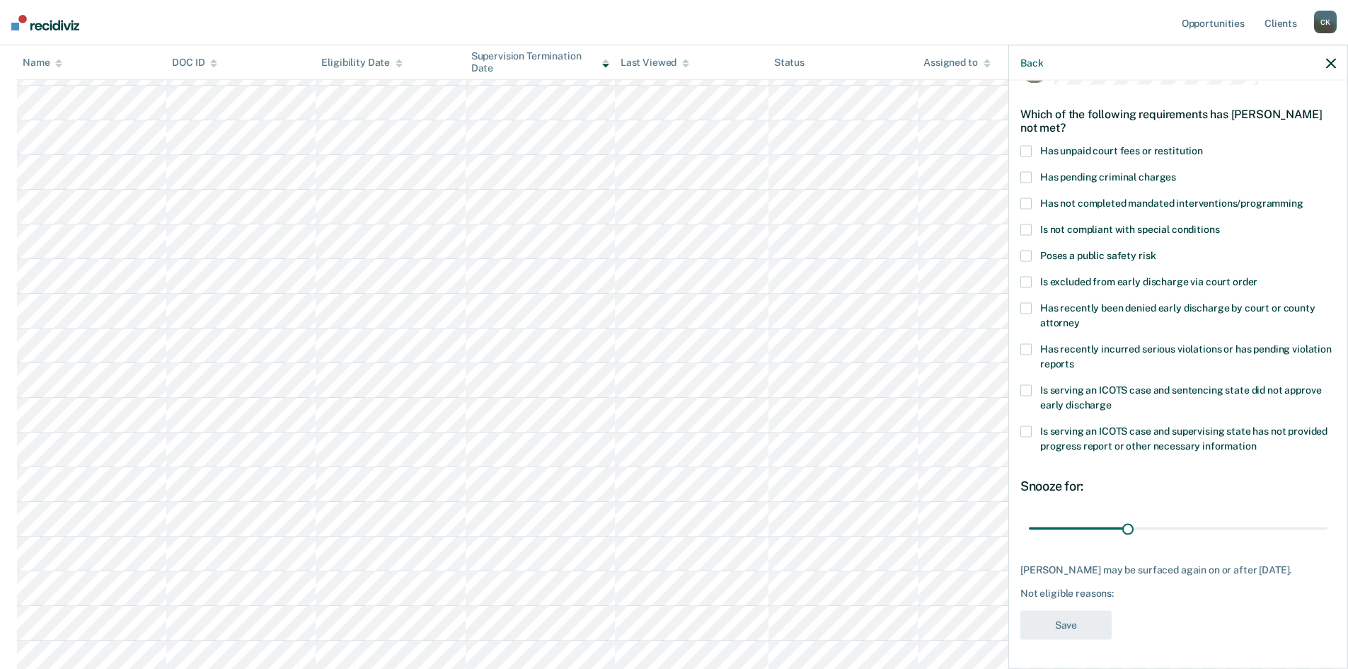
drag, startPoint x: 1028, startPoint y: 195, endPoint x: 1034, endPoint y: 203, distance: 10.2
click at [1028, 198] on span at bounding box center [1025, 203] width 11 height 11
click at [1027, 250] on span at bounding box center [1025, 255] width 11 height 11
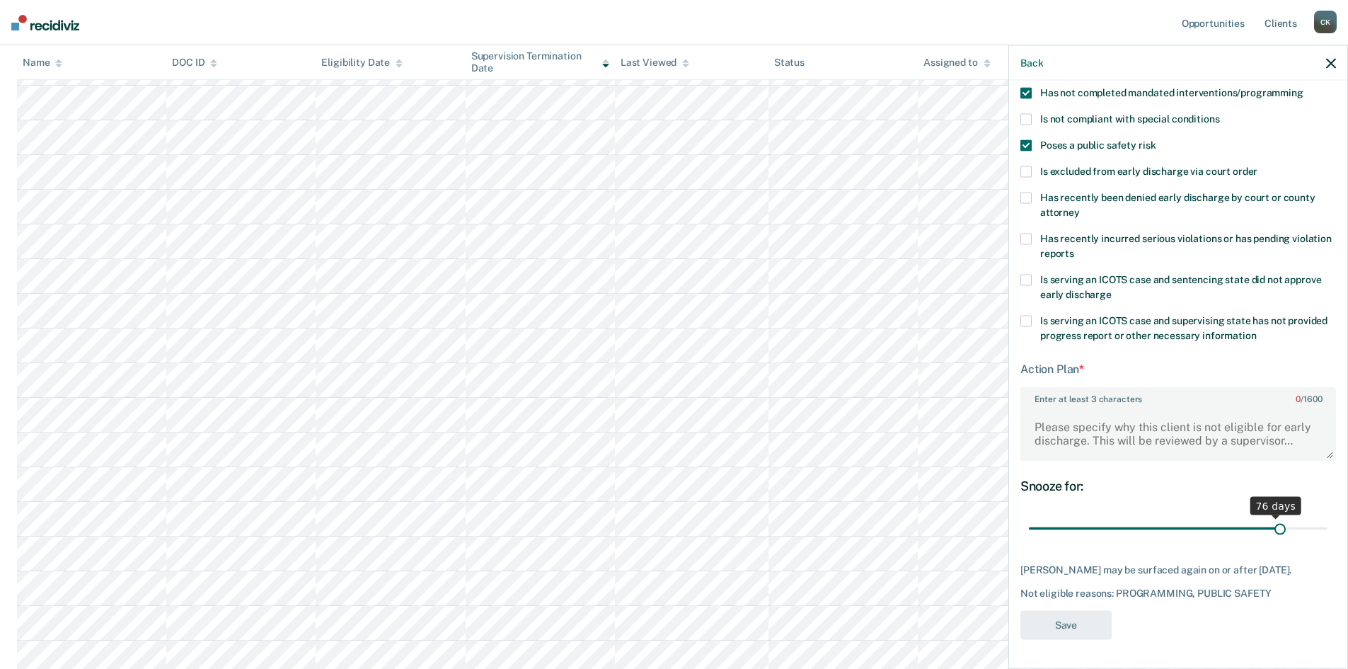
scroll to position [163, 0]
drag, startPoint x: 1124, startPoint y: 517, endPoint x: 1324, endPoint y: 534, distance: 200.3
type input "90"
click at [1324, 534] on input "range" at bounding box center [1178, 528] width 299 height 25
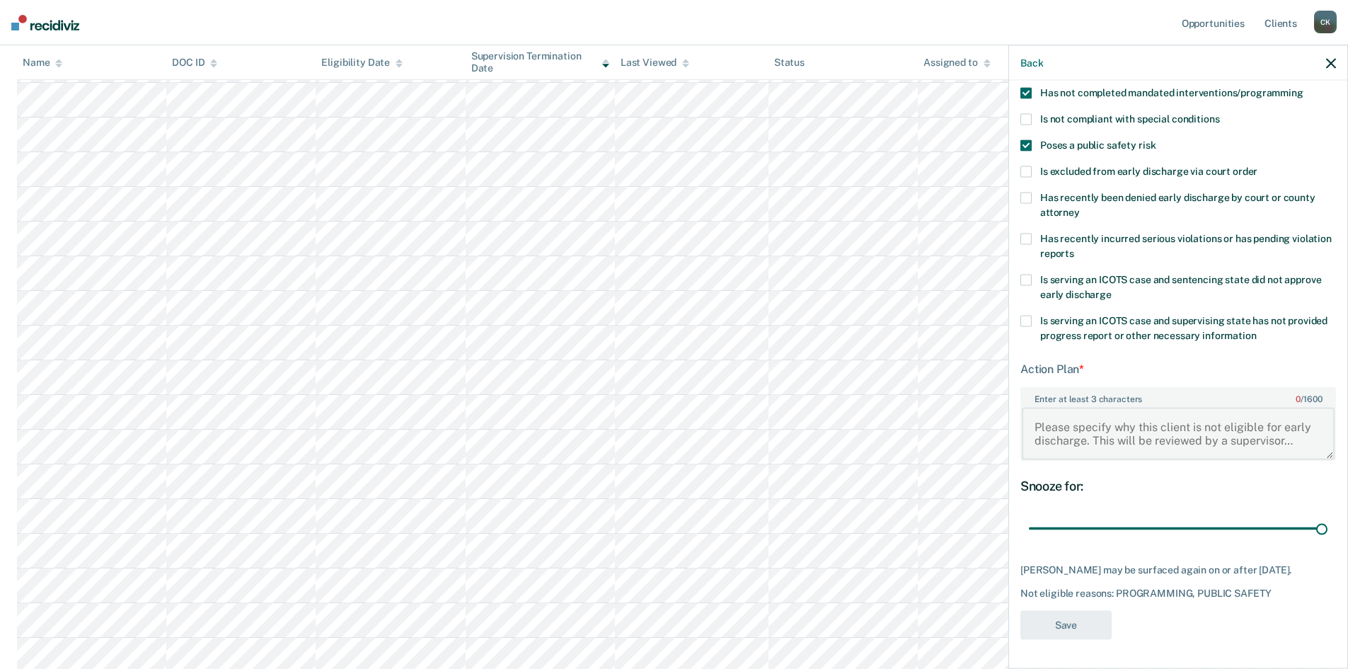
click at [1099, 423] on textarea "Enter at least 3 characters 0 / 1600" at bounding box center [1178, 433] width 313 height 52
type textarea "Violent offenses involving firearms and still engaged in MH Treatment"
click at [1090, 624] on button "Save" at bounding box center [1065, 625] width 91 height 29
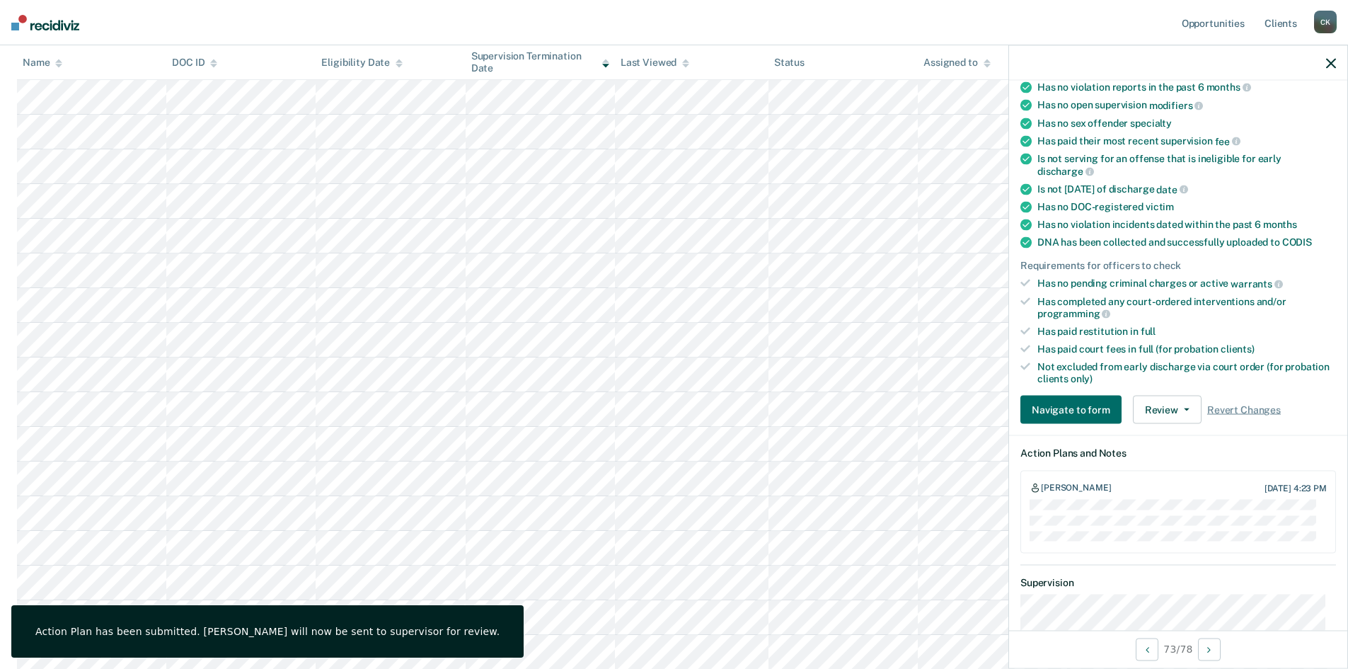
scroll to position [0, 0]
